Goal: Find contact information: Find contact information

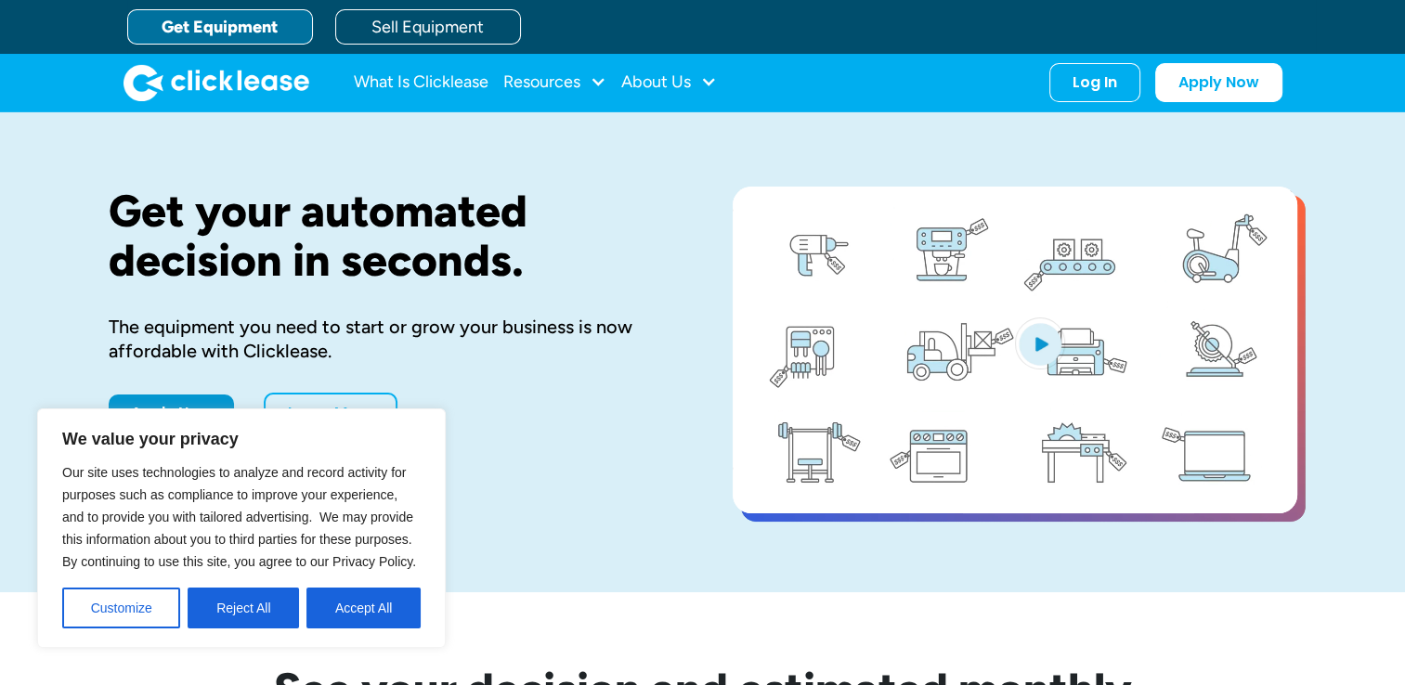
click at [260, 607] on button "Reject All" at bounding box center [243, 608] width 111 height 41
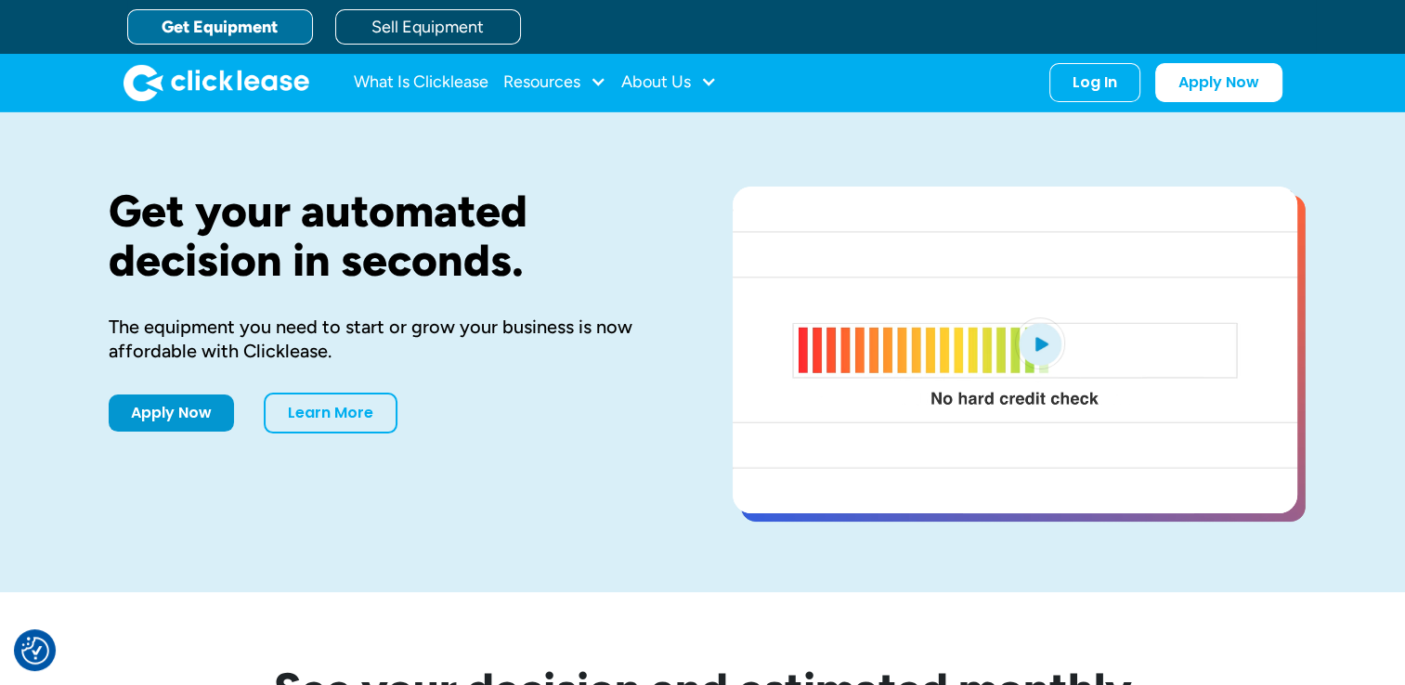
click at [66, 513] on div "Get your automated decision in seconds. The equipment you need to start or grow…" at bounding box center [702, 352] width 1405 height 480
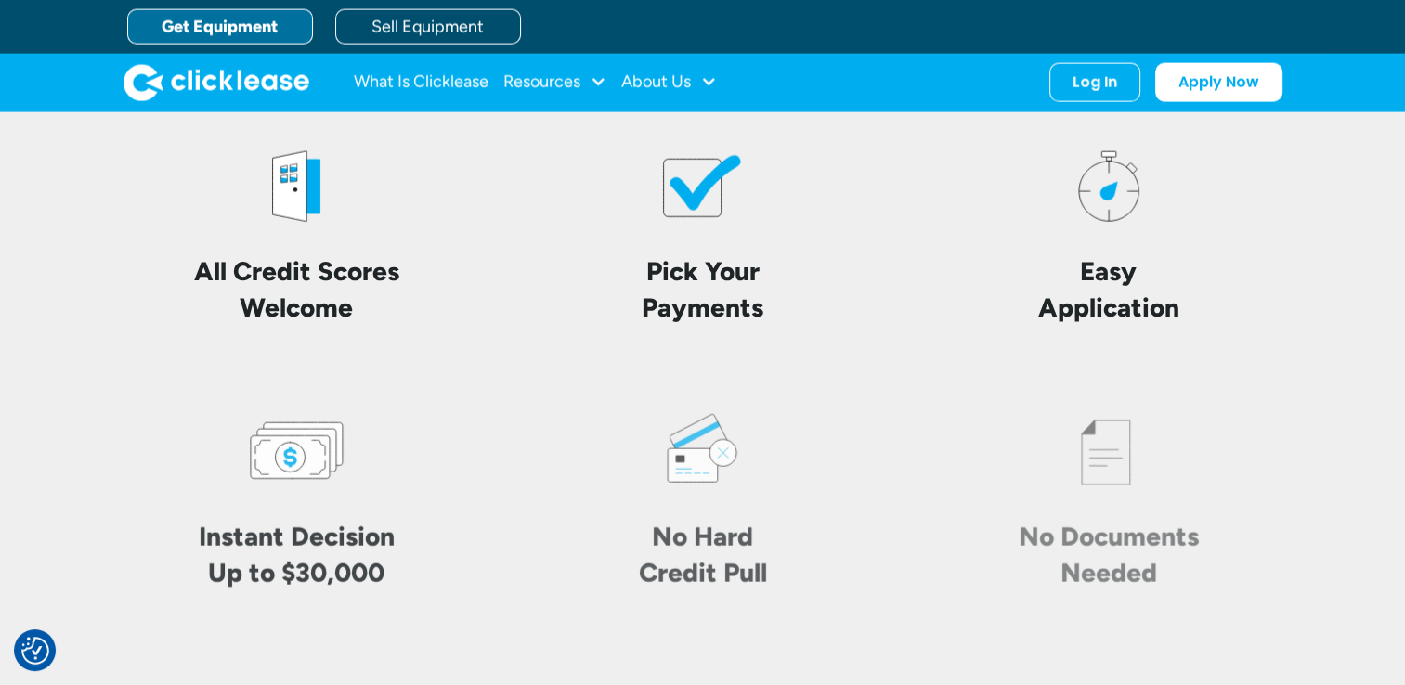
scroll to position [4342, 0]
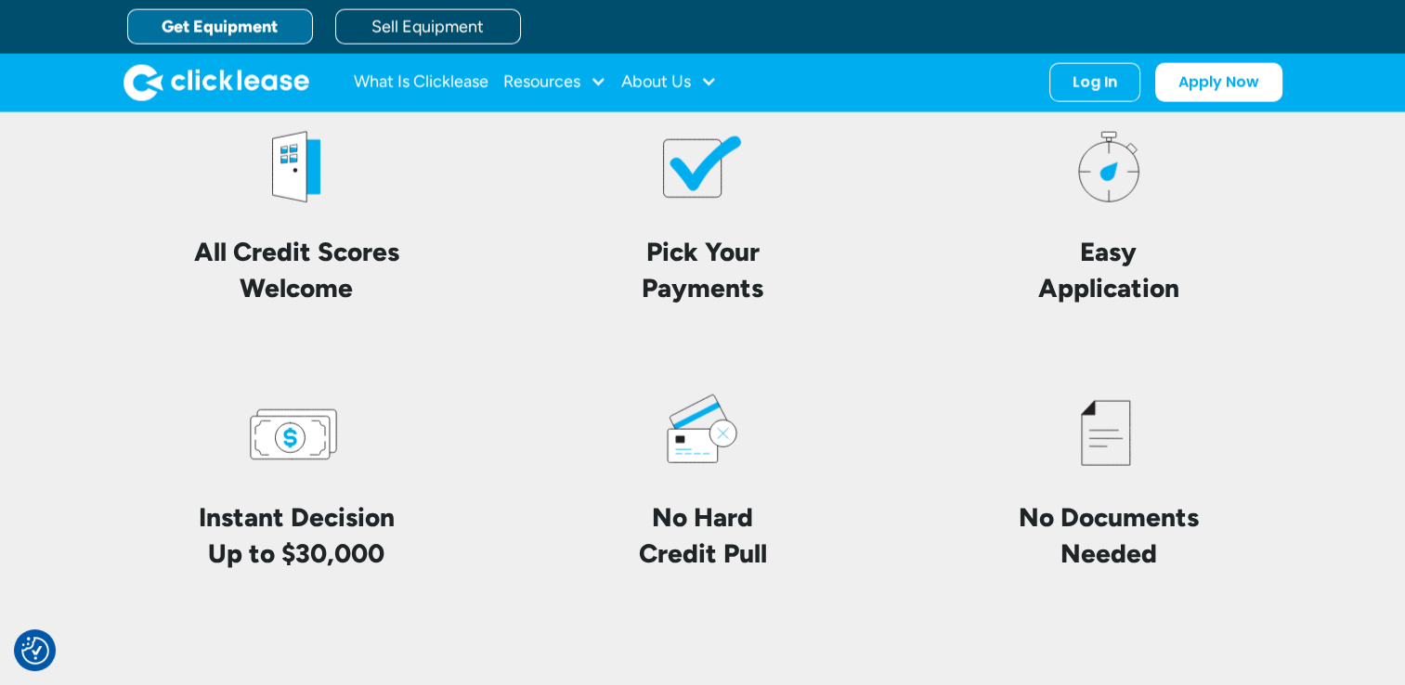
click at [732, 609] on div "The Clicklease Advantage. All Credit Scores Welcome Pick Your Payments Easy App…" at bounding box center [703, 294] width 1188 height 704
click at [104, 550] on div "The Clicklease Advantage. All Credit Scores Welcome Pick Your Payments Easy App…" at bounding box center [702, 294] width 1405 height 704
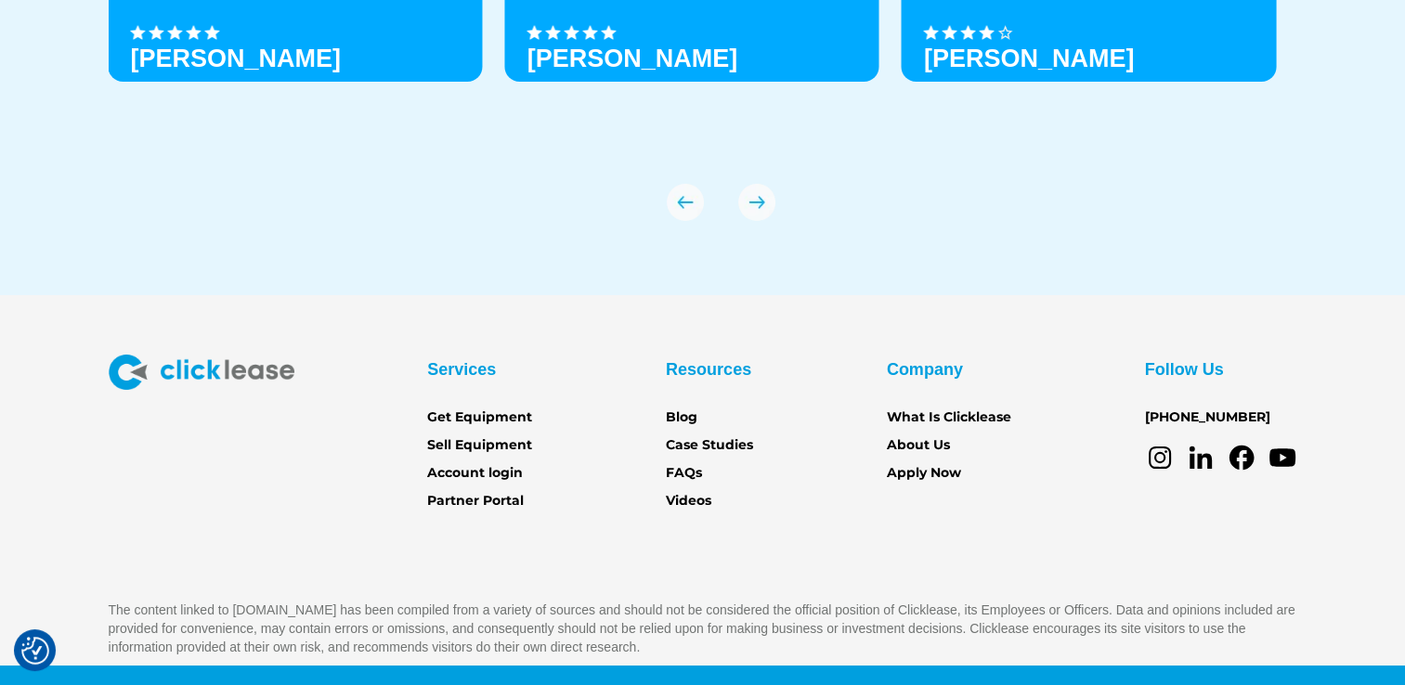
scroll to position [6611, 0]
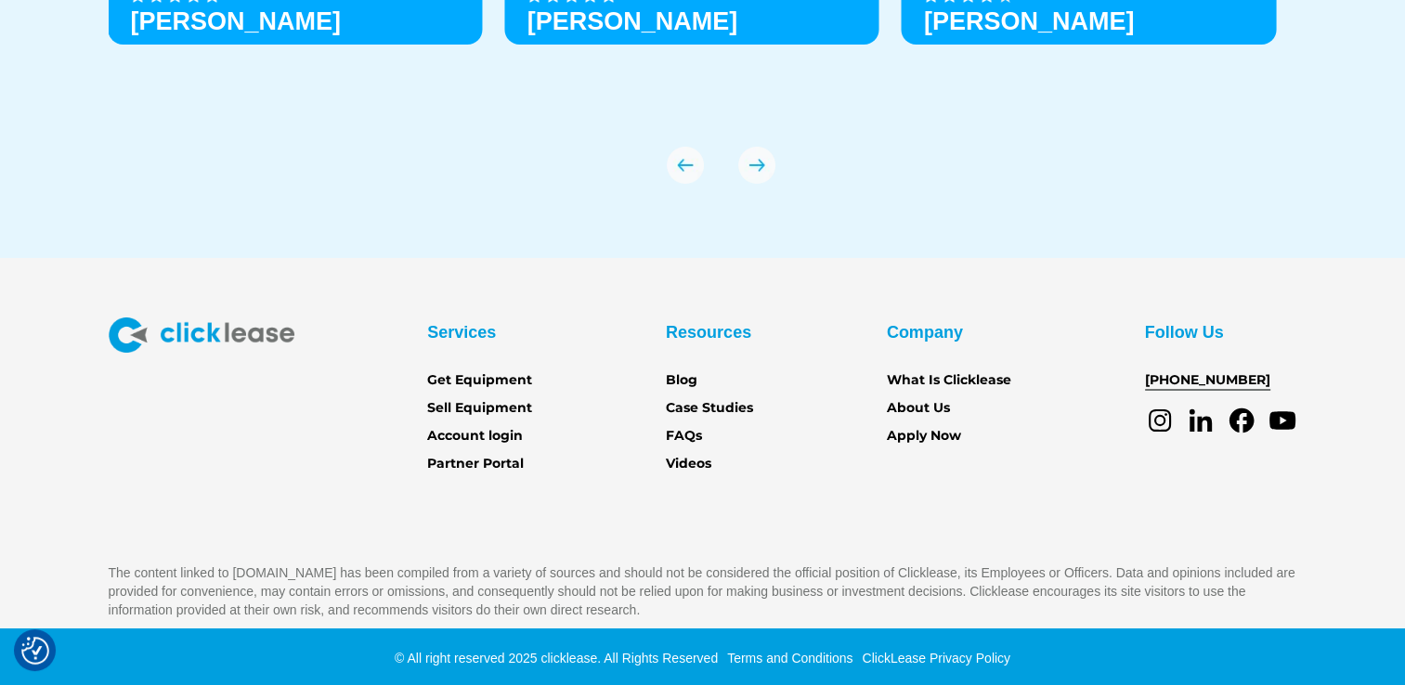
click at [1154, 374] on link "[PHONE_NUMBER]" at bounding box center [1207, 380] width 125 height 20
click at [58, 448] on div "Services Get Equipment Sell Equipment Account login Partner Portal Resources Bl…" at bounding box center [702, 469] width 1405 height 303
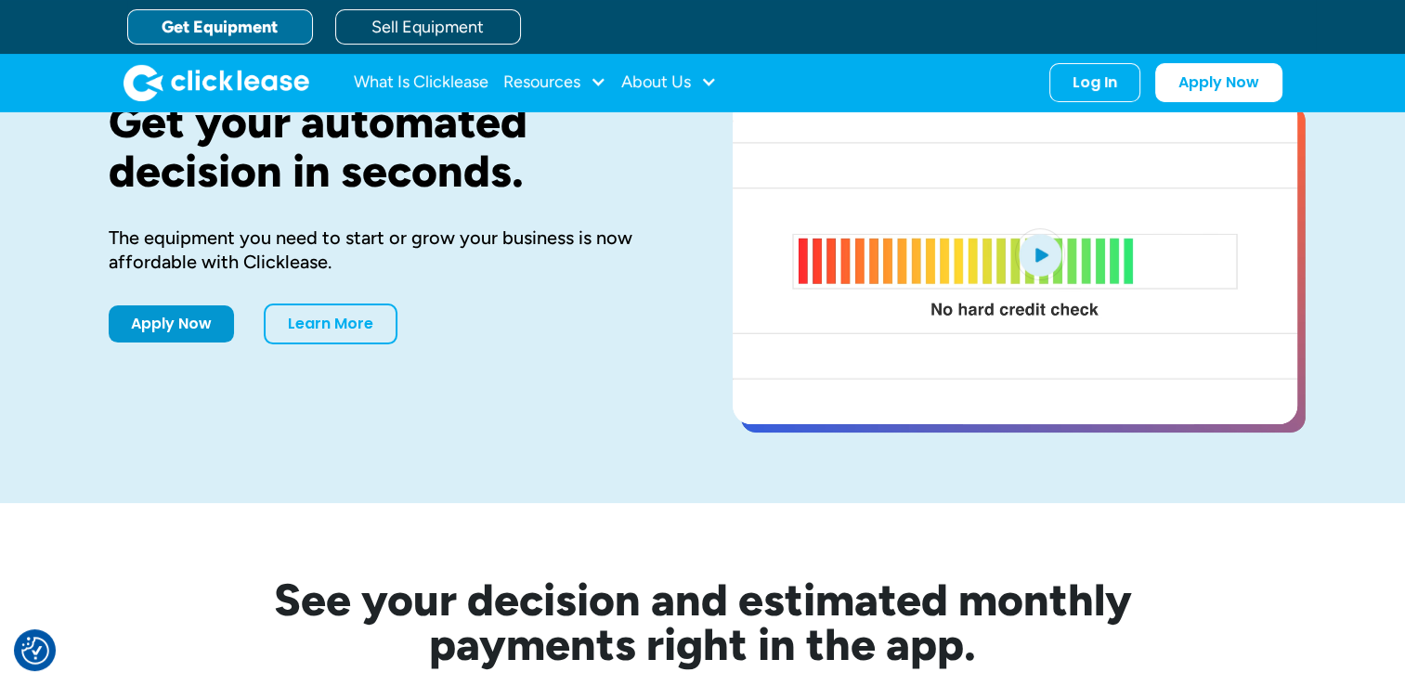
scroll to position [0, 0]
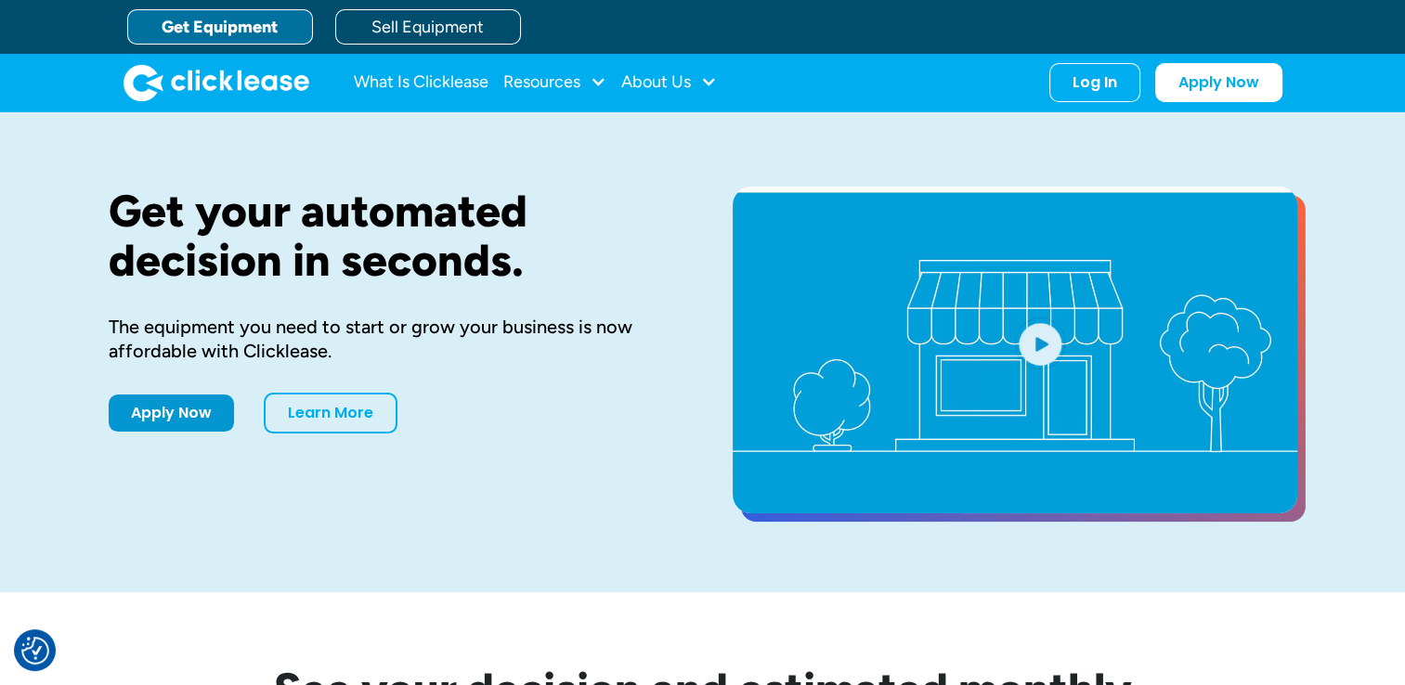
click at [23, 454] on div "Get your automated decision in seconds. The equipment you need to start or grow…" at bounding box center [702, 352] width 1405 height 480
